Goal: Check status: Check status

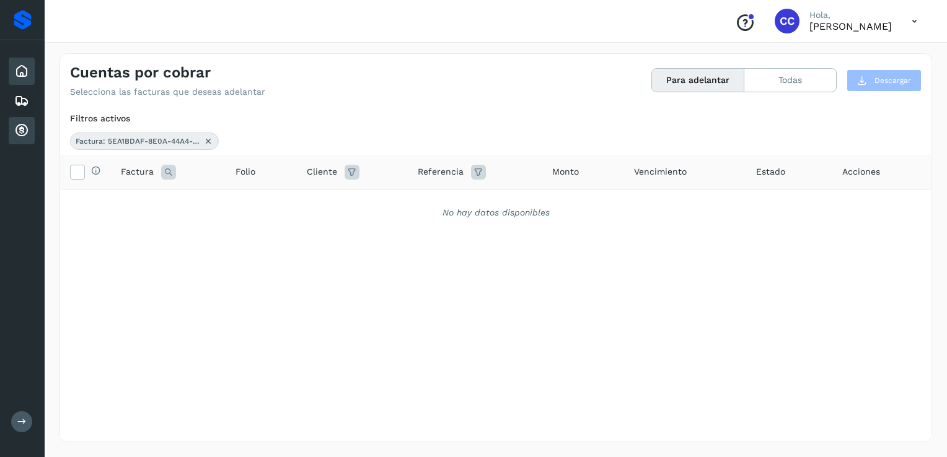
click at [22, 72] on icon at bounding box center [21, 71] width 15 height 15
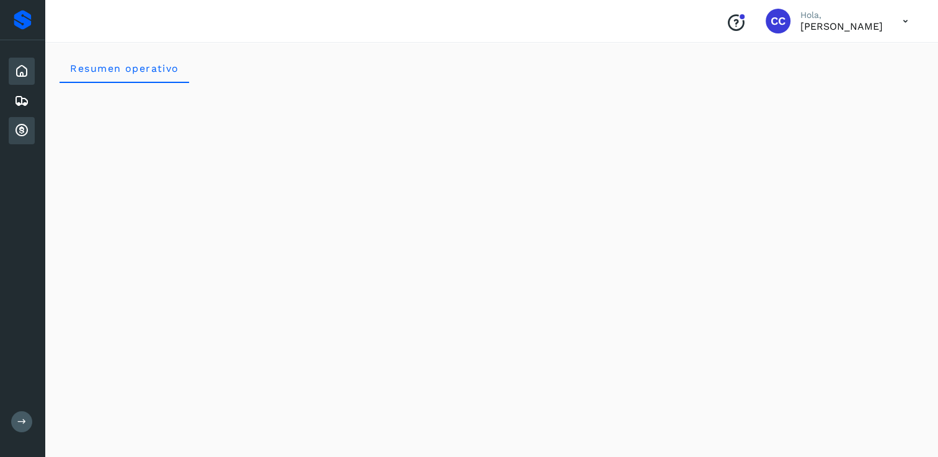
click at [19, 128] on icon at bounding box center [21, 130] width 15 height 15
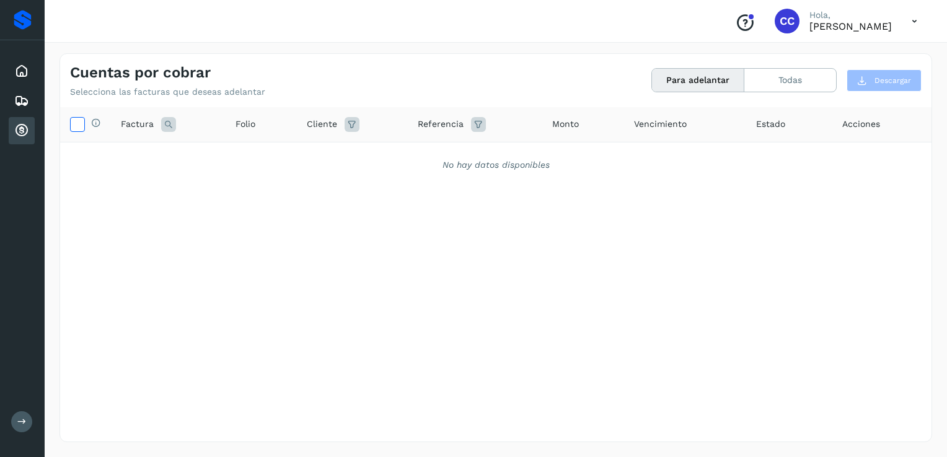
click at [76, 128] on icon at bounding box center [77, 123] width 13 height 13
click at [169, 121] on icon at bounding box center [168, 124] width 15 height 15
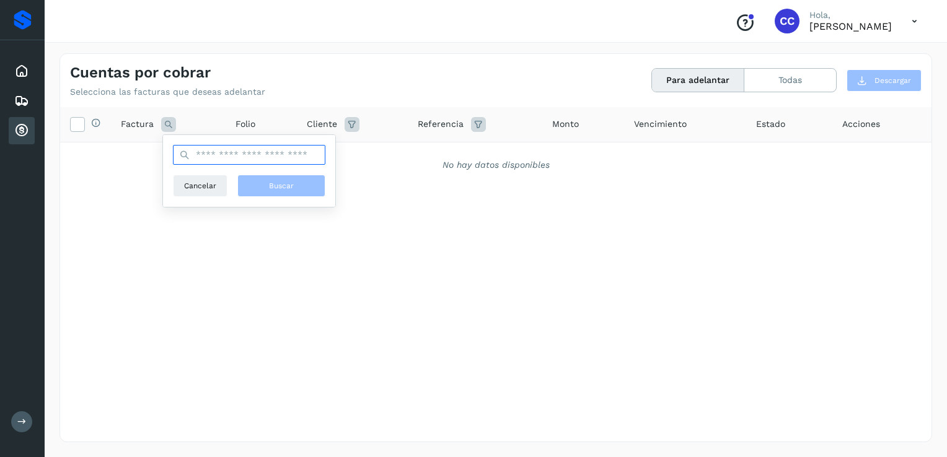
click at [236, 156] on input "text" at bounding box center [249, 155] width 152 height 20
type input "**********"
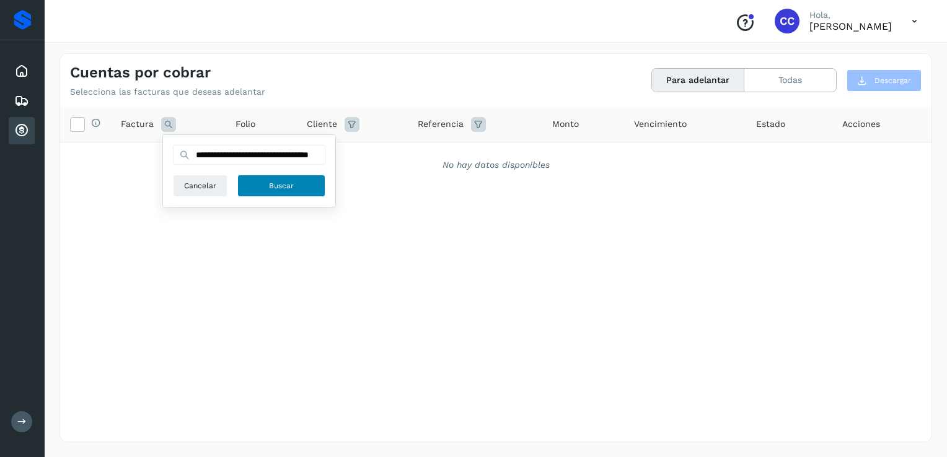
click at [259, 186] on button "Buscar" at bounding box center [281, 186] width 88 height 22
